Goal: Information Seeking & Learning: Learn about a topic

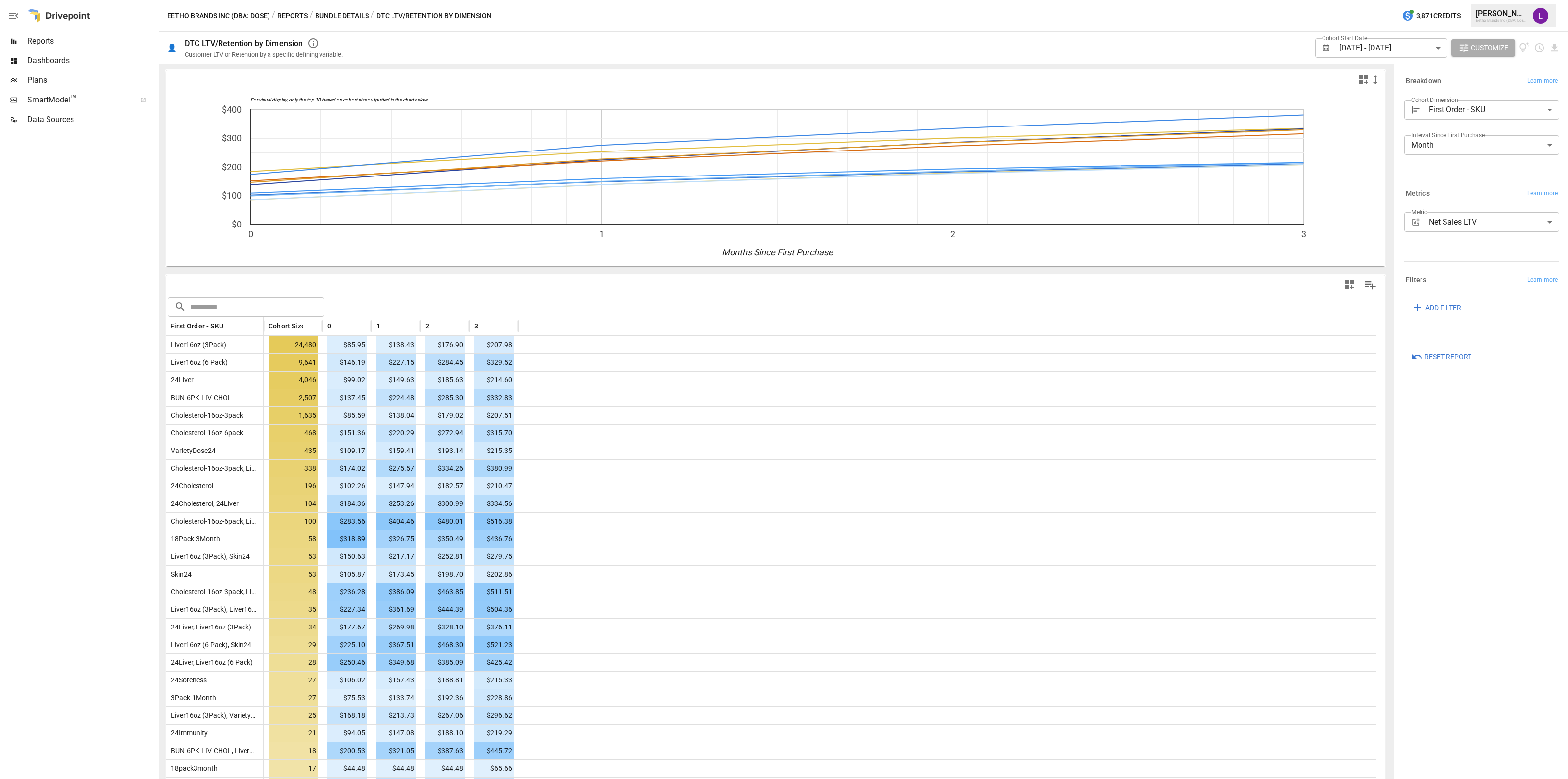
click at [57, 58] on span "Dashboards" at bounding box center [92, 60] width 130 height 12
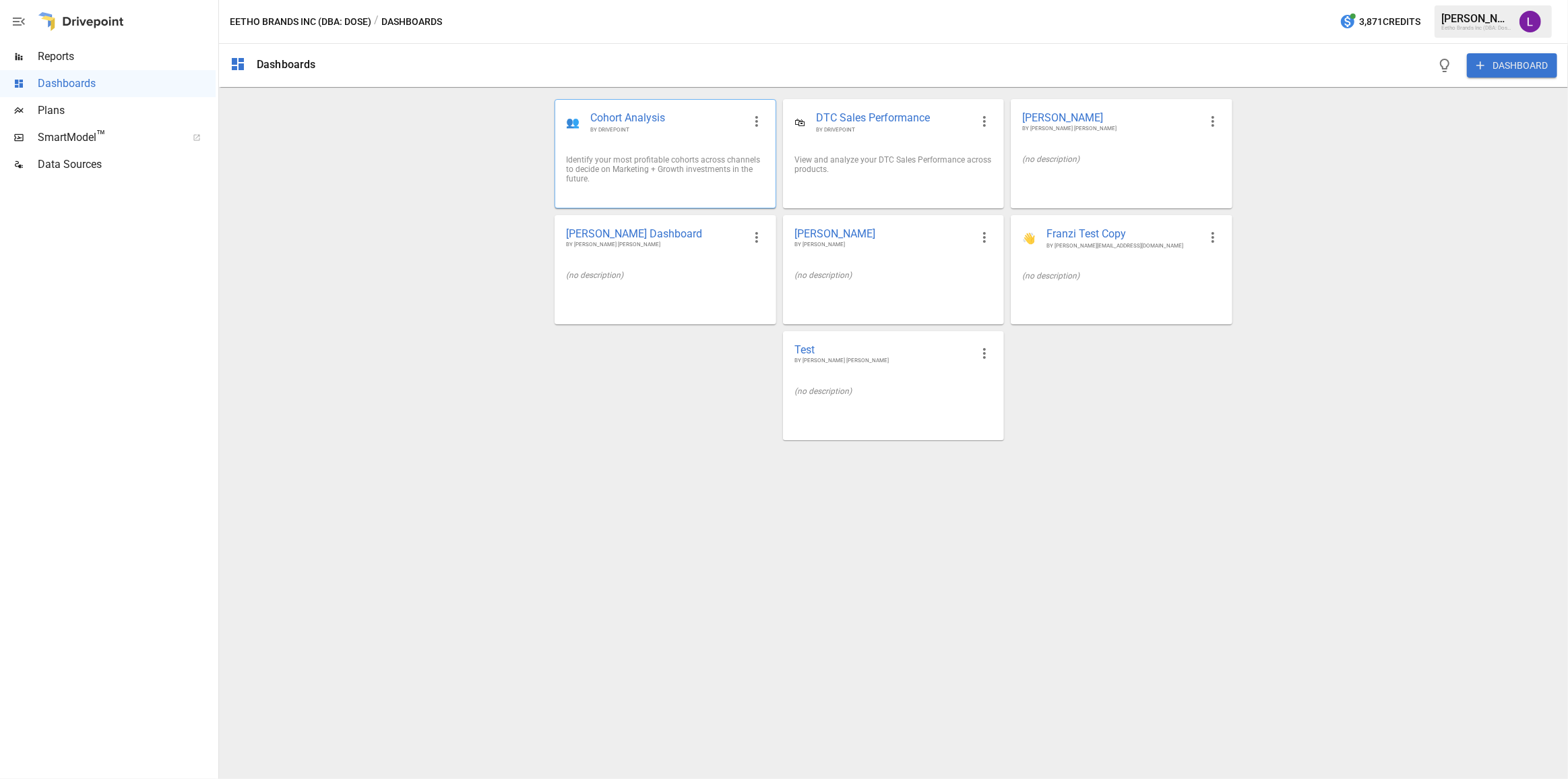
click at [674, 160] on div "Identify your most profitable cohorts across channels to decide on Marketing + …" at bounding box center [665, 169] width 198 height 28
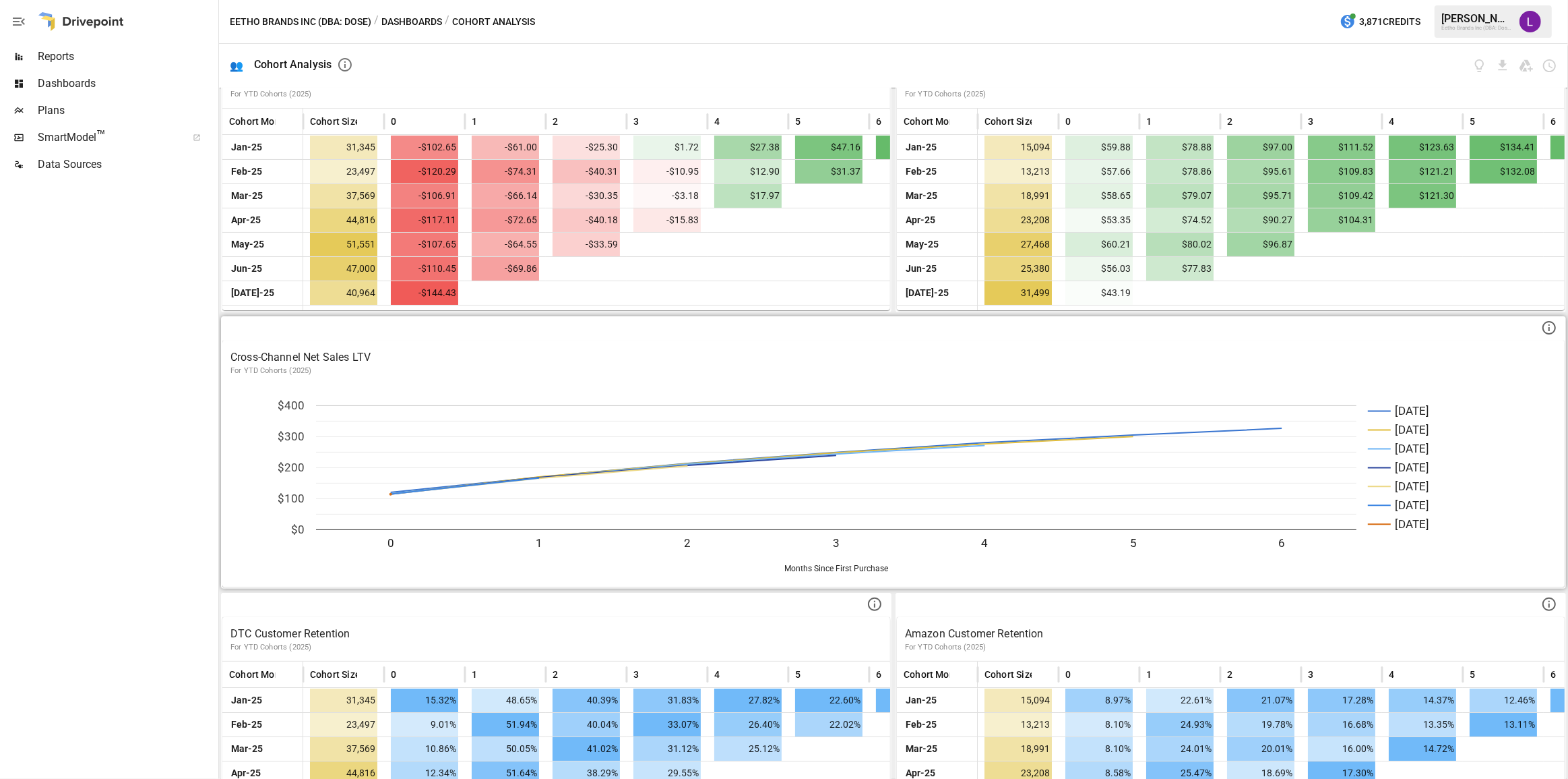
scroll to position [413, 0]
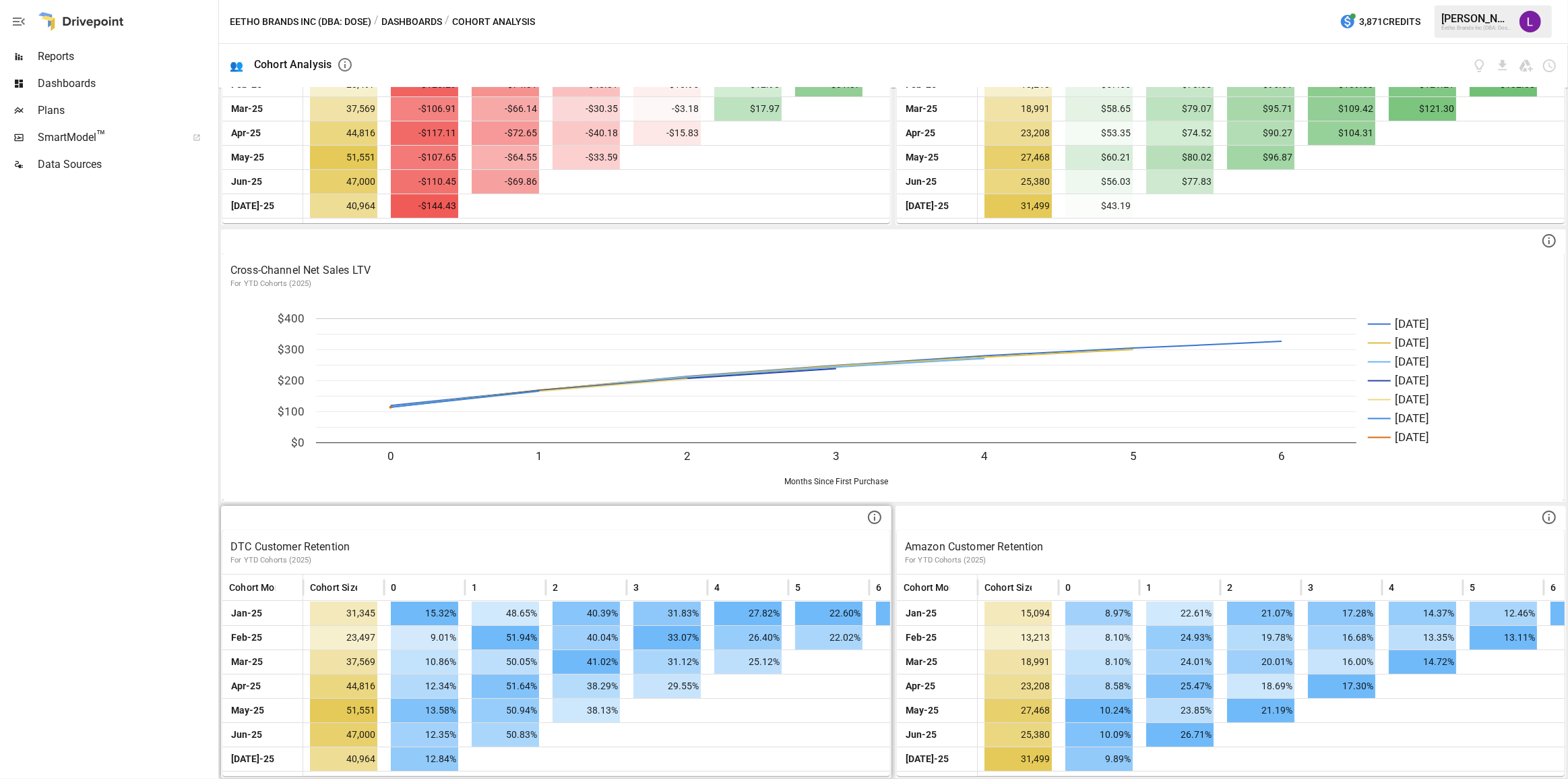
click at [738, 555] on p "For YTD Cohorts (2025)" at bounding box center [556, 560] width 651 height 11
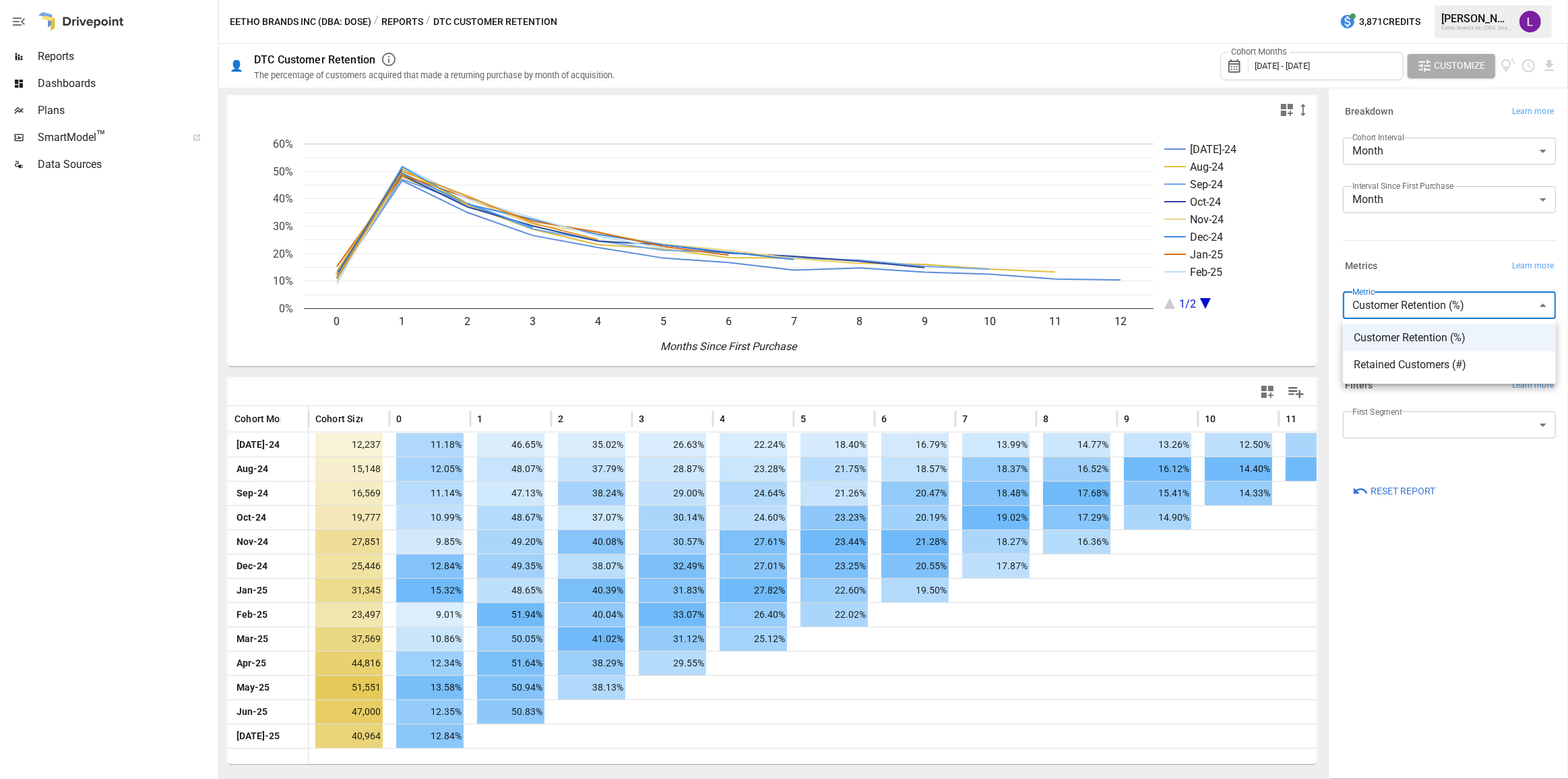
click at [1513, 0] on body "Reports Dashboards Plans SmartModel ™ Data Sources Eetho Brands Inc (DBA: Dose)…" at bounding box center [784, 0] width 1568 height 0
click at [1401, 246] on div at bounding box center [784, 390] width 1568 height 779
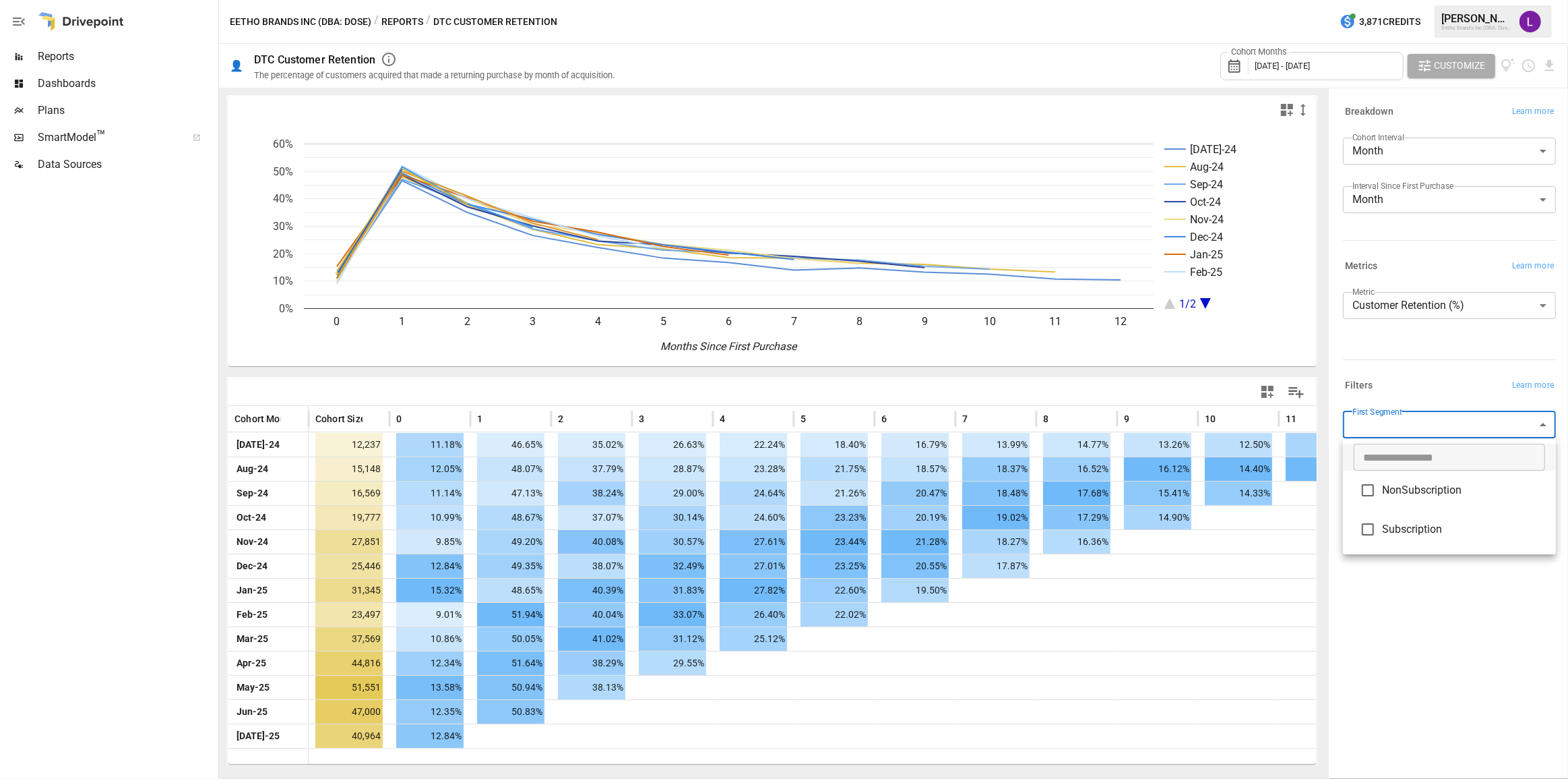
click at [1407, 0] on body "Reports Dashboards Plans SmartModel ™ Data Sources Eetho Brands Inc (DBA: Dose)…" at bounding box center [784, 0] width 1568 height 0
click at [1420, 529] on span "Subscription" at bounding box center [1463, 529] width 163 height 16
type input "**********"
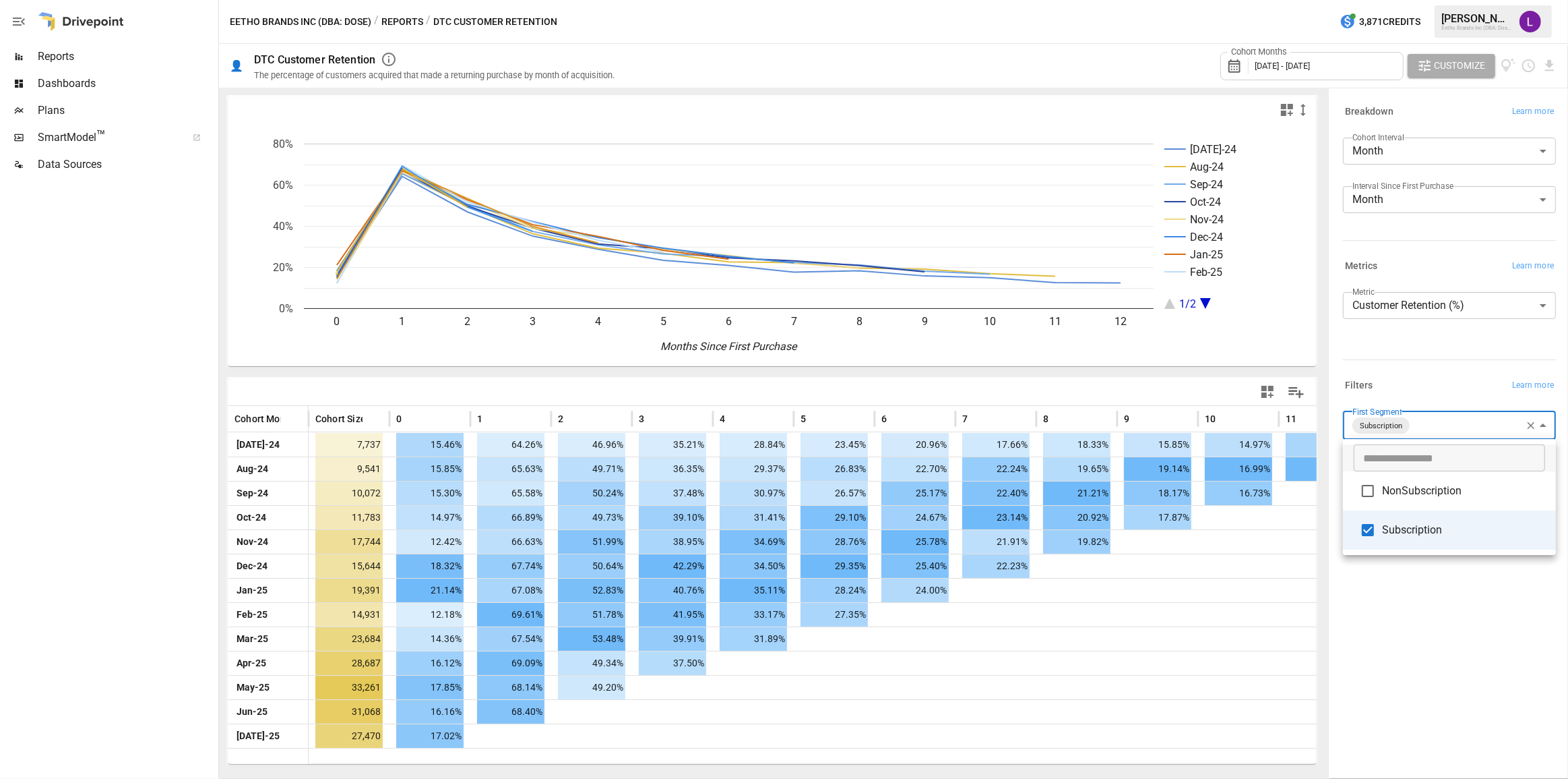
click at [1406, 203] on div at bounding box center [784, 390] width 1568 height 779
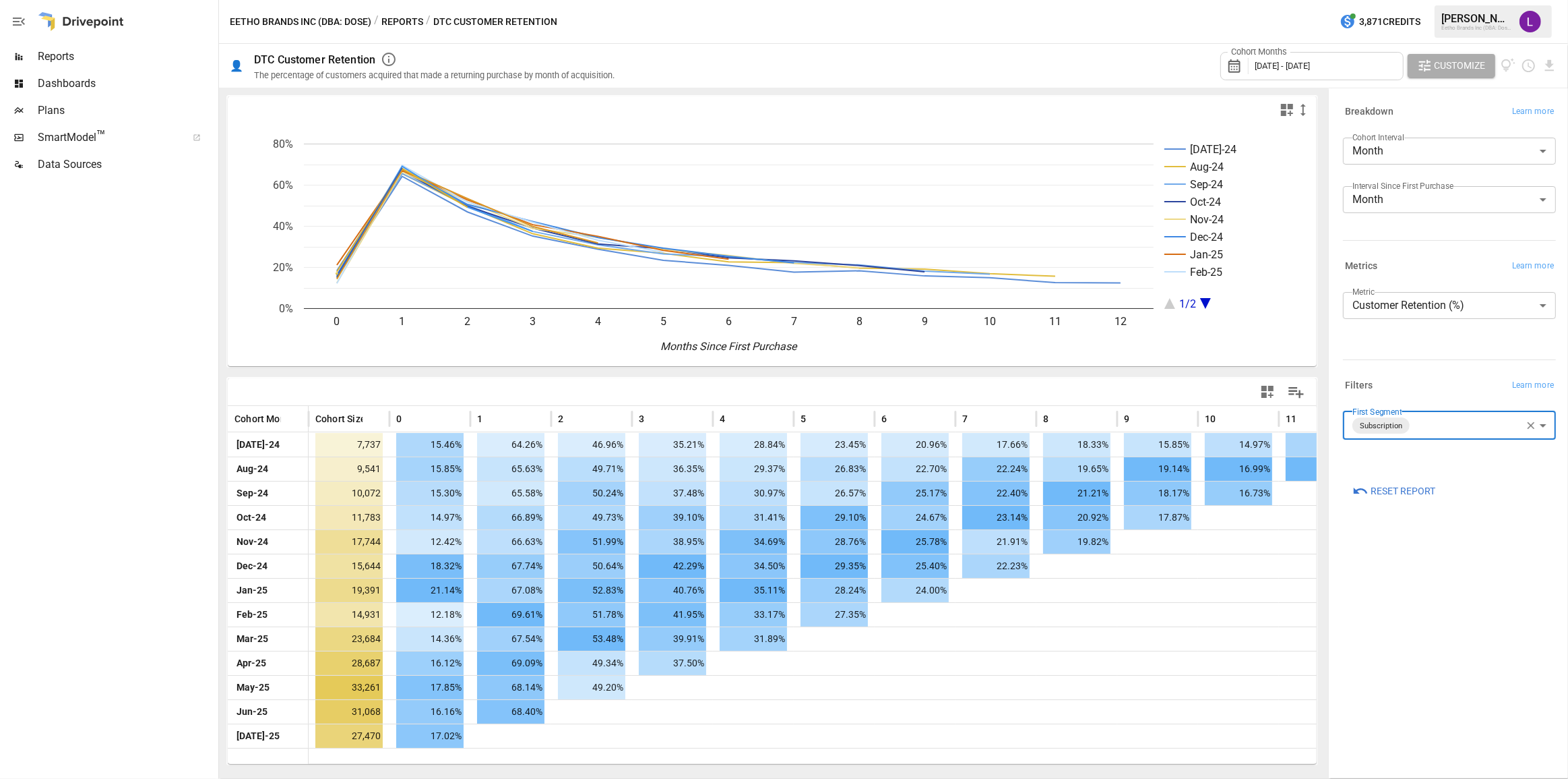
click at [1405, 0] on body "Reports Dashboards Plans SmartModel ™ Data Sources Eetho Brands Inc (DBA: Dose)…" at bounding box center [784, 0] width 1568 height 0
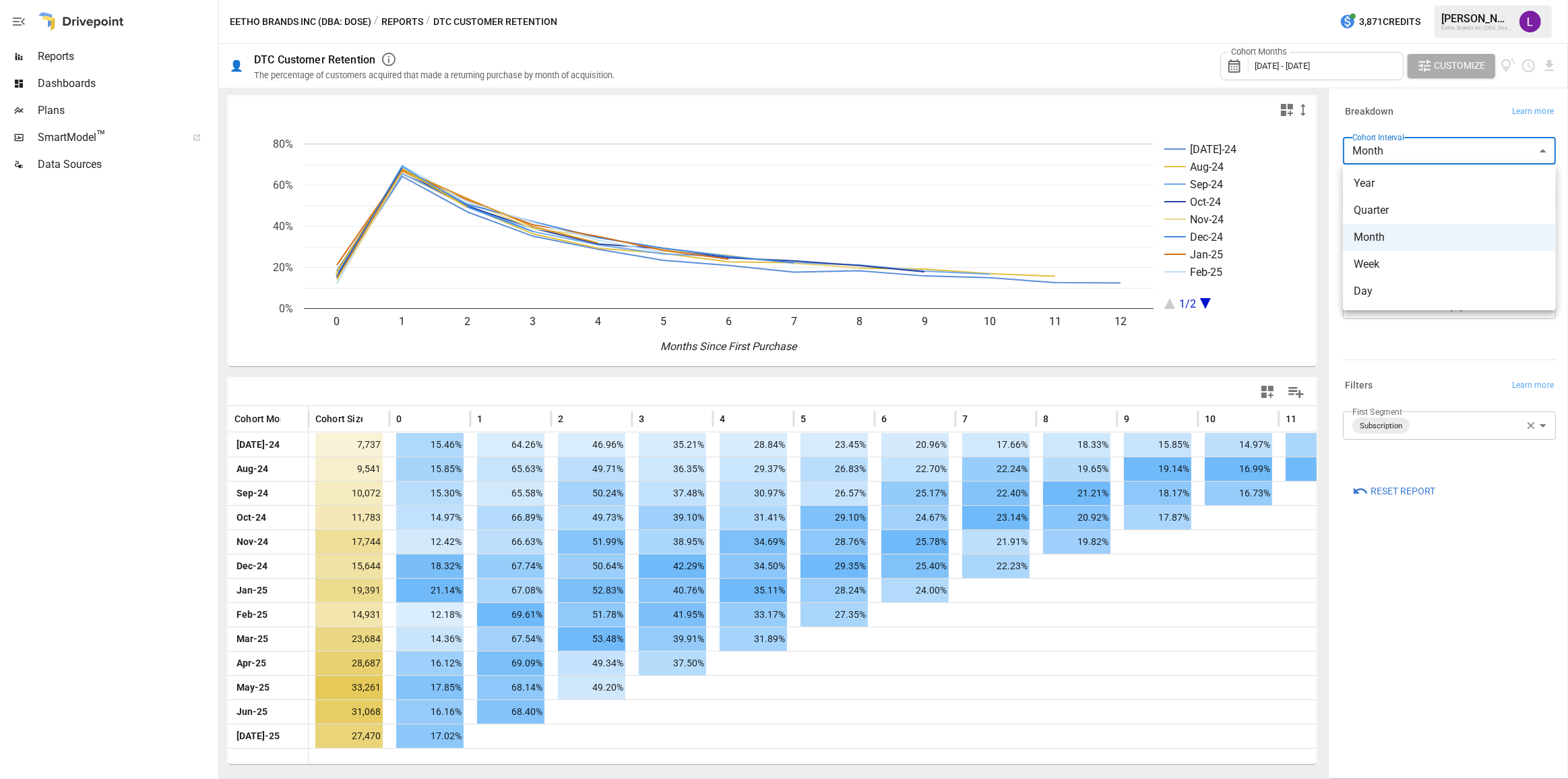
click at [1405, 152] on div at bounding box center [784, 390] width 1568 height 779
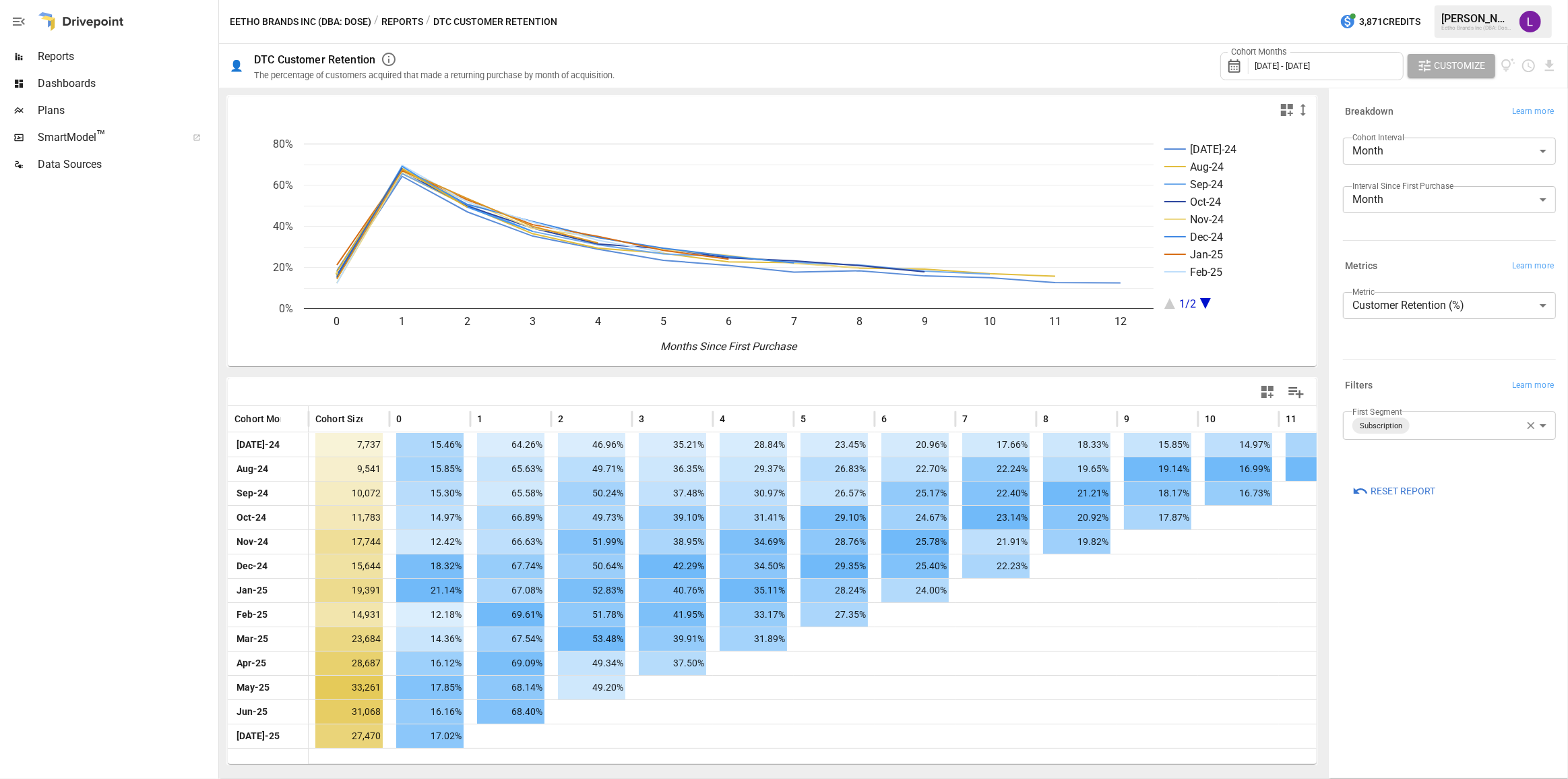
click at [1418, 594] on div "**********" at bounding box center [1449, 432] width 234 height 683
